Goal: Use online tool/utility: Utilize a website feature to perform a specific function

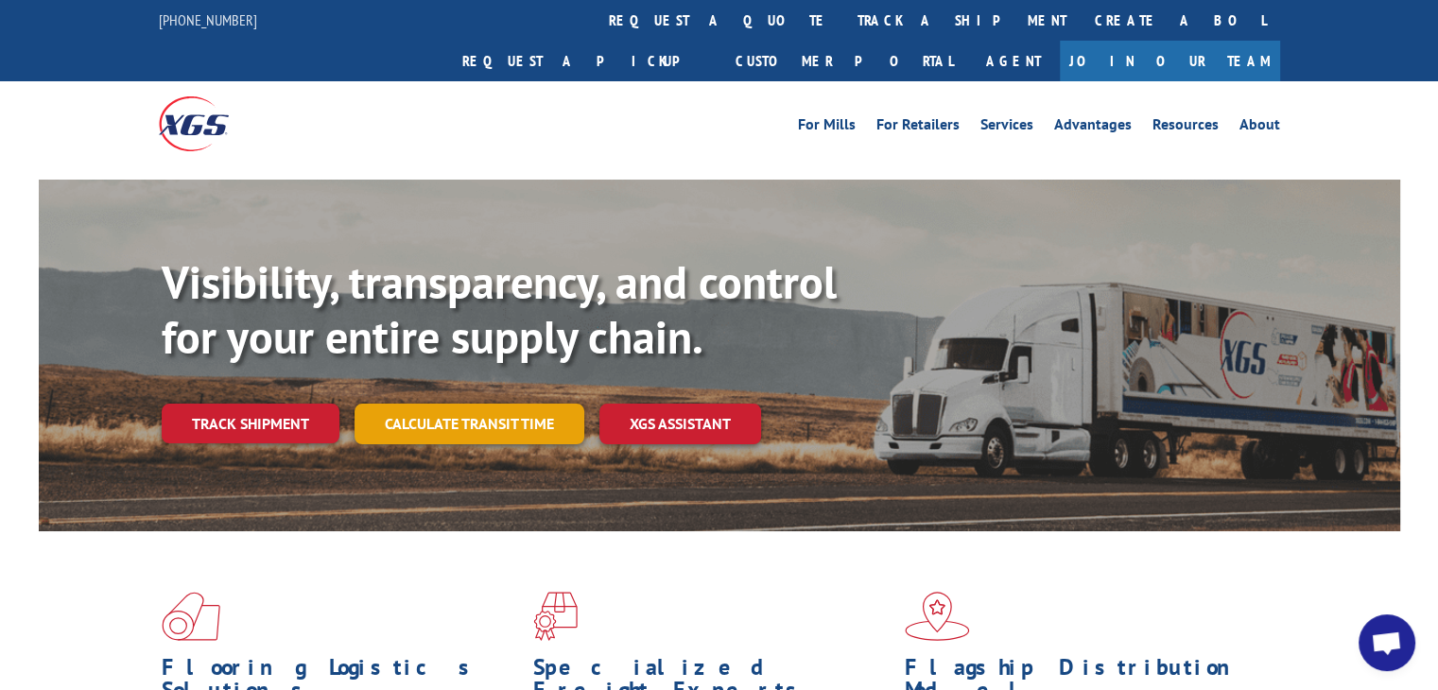
click at [437, 404] on link "Calculate transit time" at bounding box center [469, 424] width 230 height 41
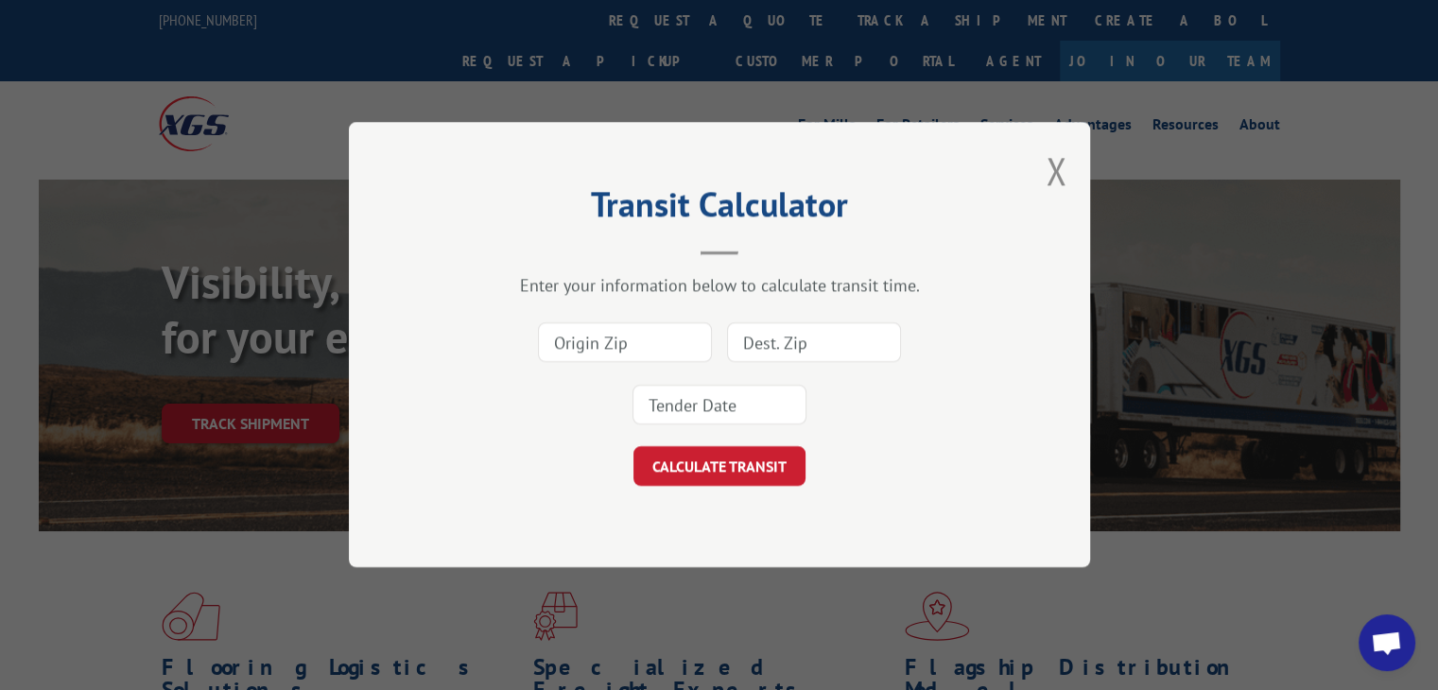
click at [631, 338] on input at bounding box center [625, 343] width 174 height 40
type input "30701"
click at [762, 330] on input at bounding box center [814, 343] width 174 height 40
type input "78754"
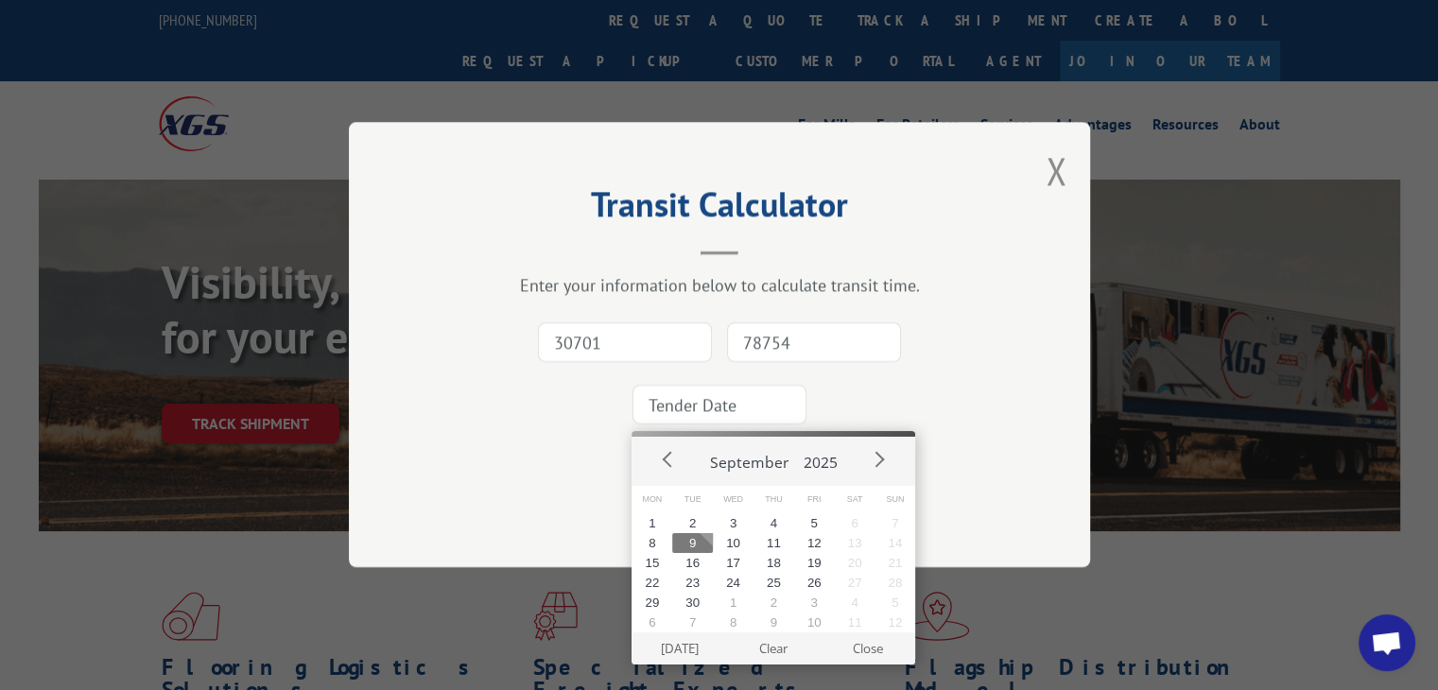
click at [726, 412] on input at bounding box center [719, 406] width 174 height 40
click at [689, 540] on button "9" at bounding box center [692, 543] width 41 height 20
type input "[DATE]"
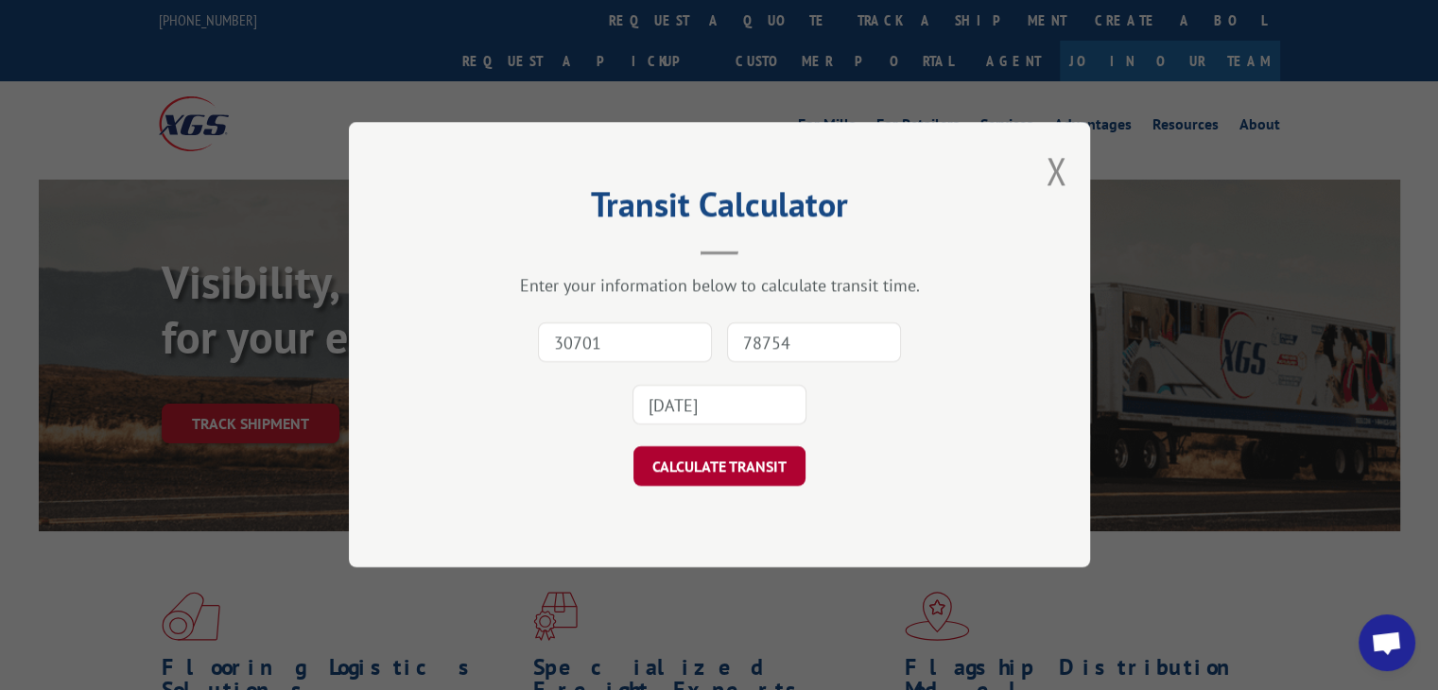
click at [718, 470] on button "CALCULATE TRANSIT" at bounding box center [719, 467] width 172 height 40
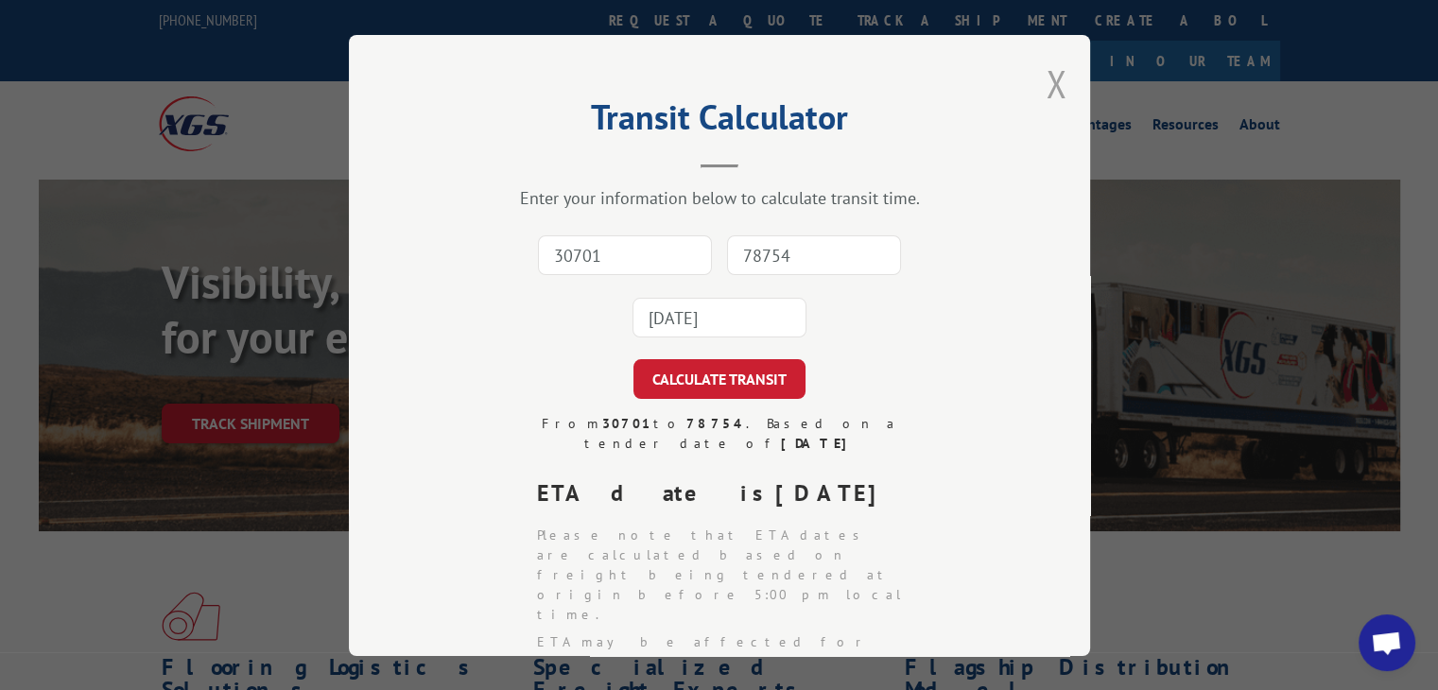
click at [1055, 89] on button "Close modal" at bounding box center [1055, 84] width 21 height 50
